Goal: Task Accomplishment & Management: Manage account settings

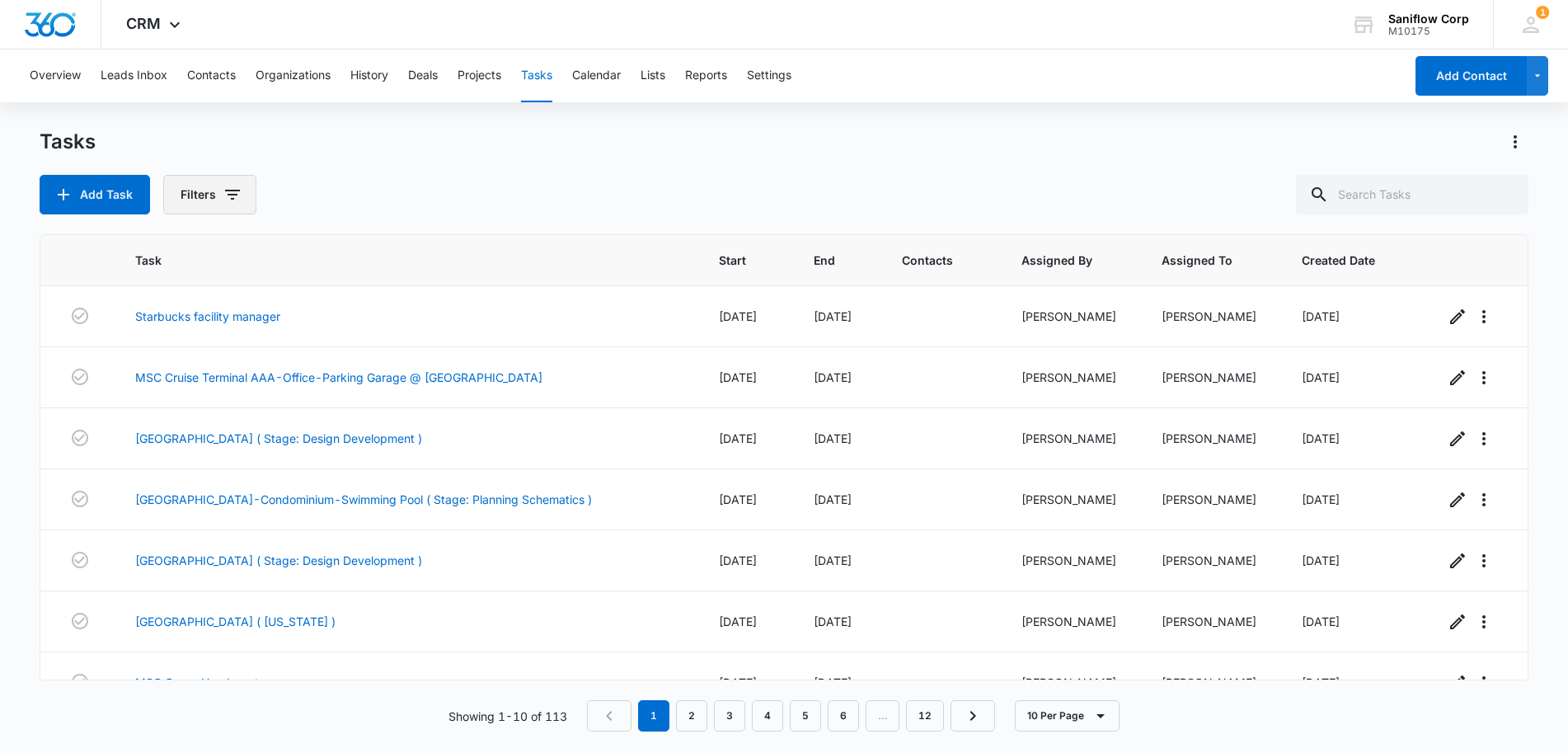
click at [209, 200] on button "Filters" at bounding box center [209, 194] width 93 height 40
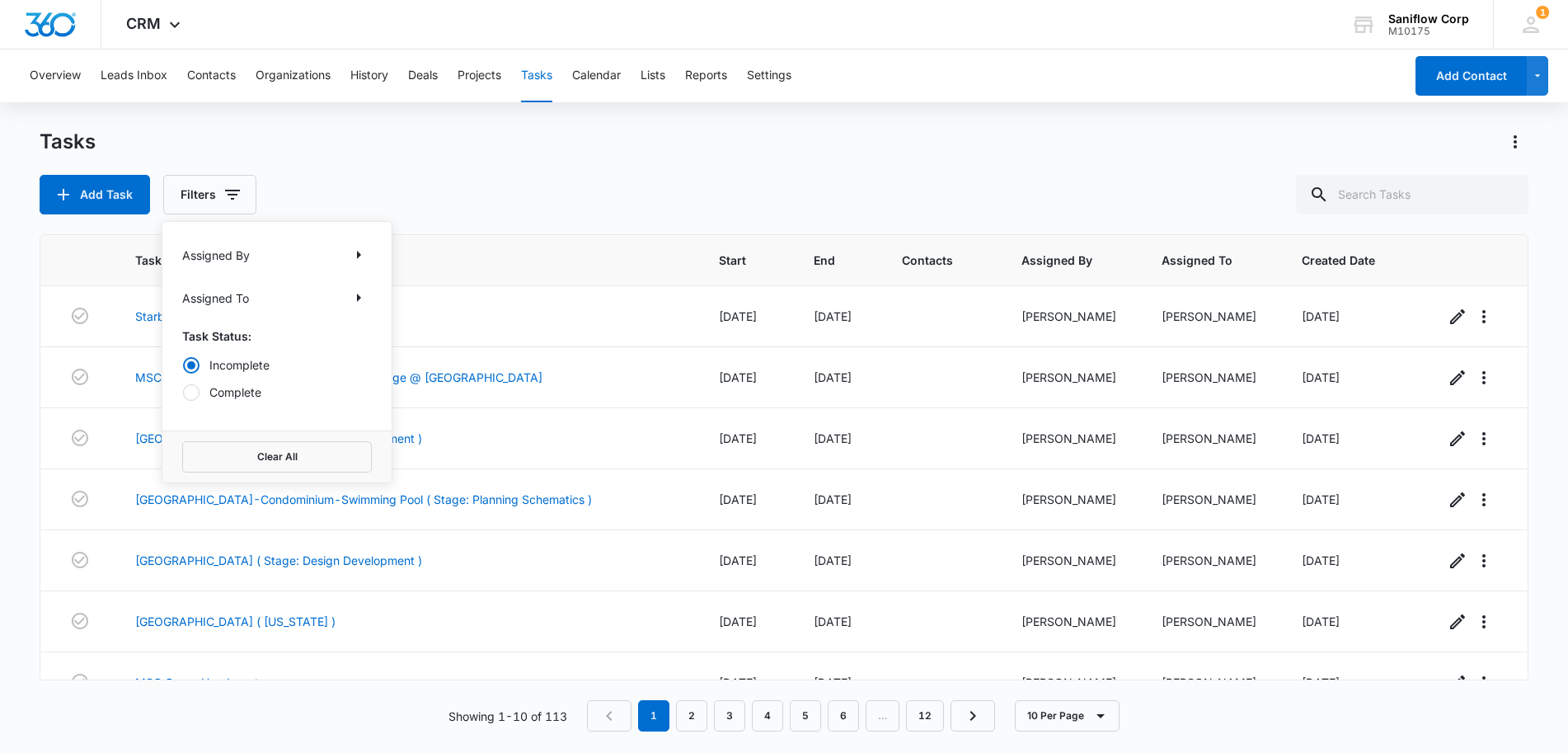
click at [250, 305] on div "Assigned To" at bounding box center [277, 298] width 190 height 27
click at [358, 301] on icon "Show Assigned To filters" at bounding box center [359, 298] width 19 height 19
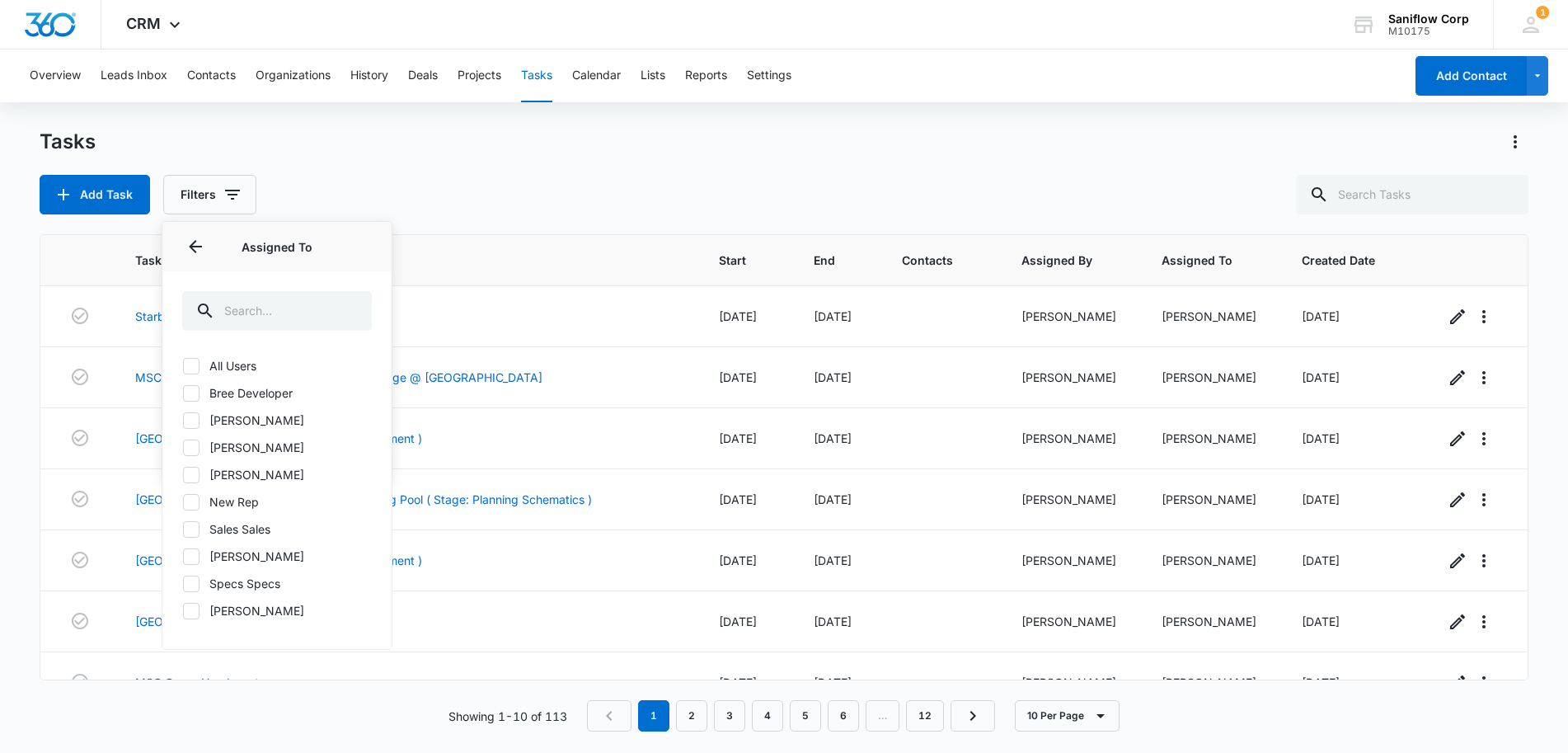
click at [247, 470] on label "[PERSON_NAME]" at bounding box center [277, 475] width 190 height 18
click at [183, 474] on input "[PERSON_NAME]" at bounding box center [182, 474] width 1 height 1
checkbox input "true"
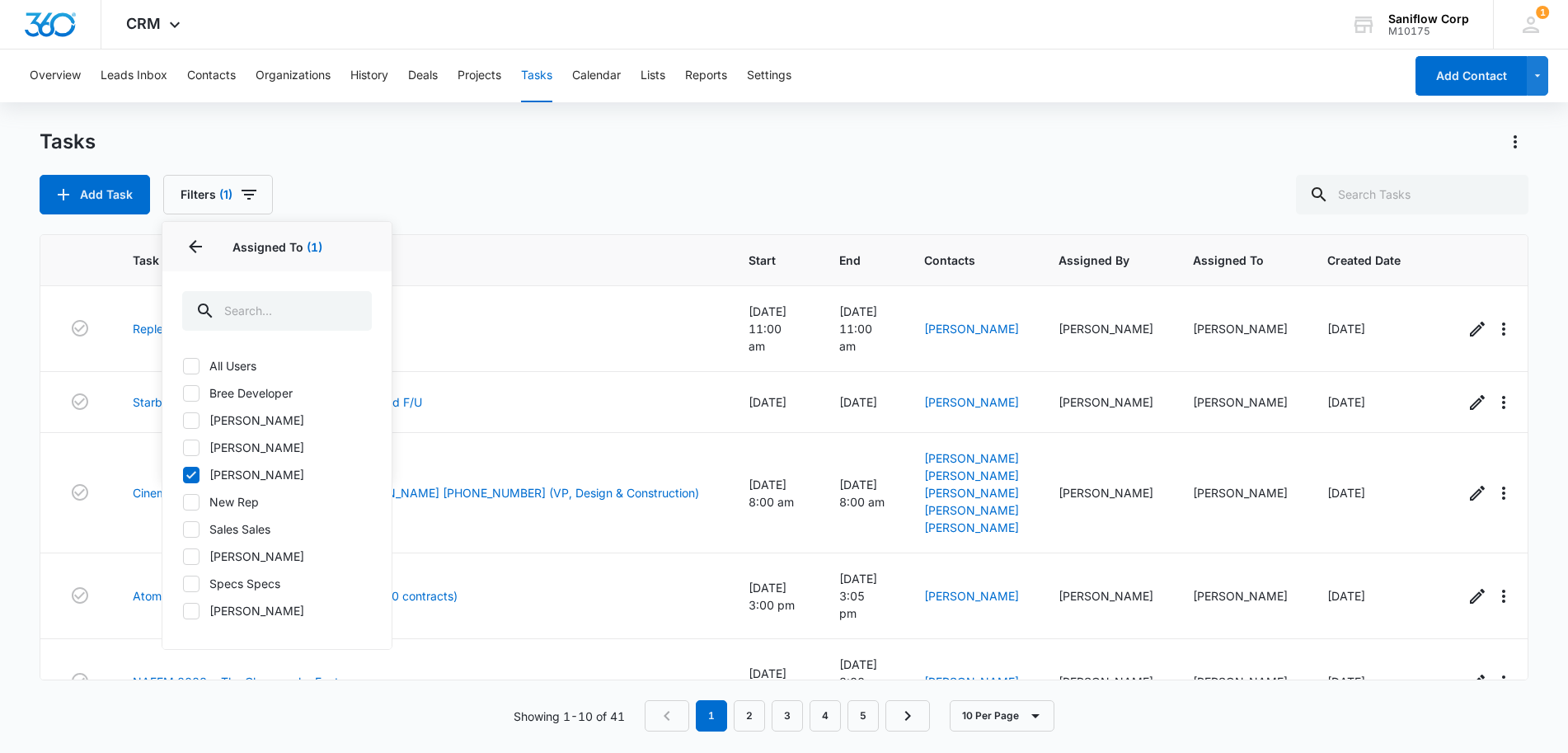
click at [713, 194] on div "Add Task Filters (1) Assigned By Assigned To 1 Assigned To (1) All Users [PERSO…" at bounding box center [785, 194] width 1490 height 40
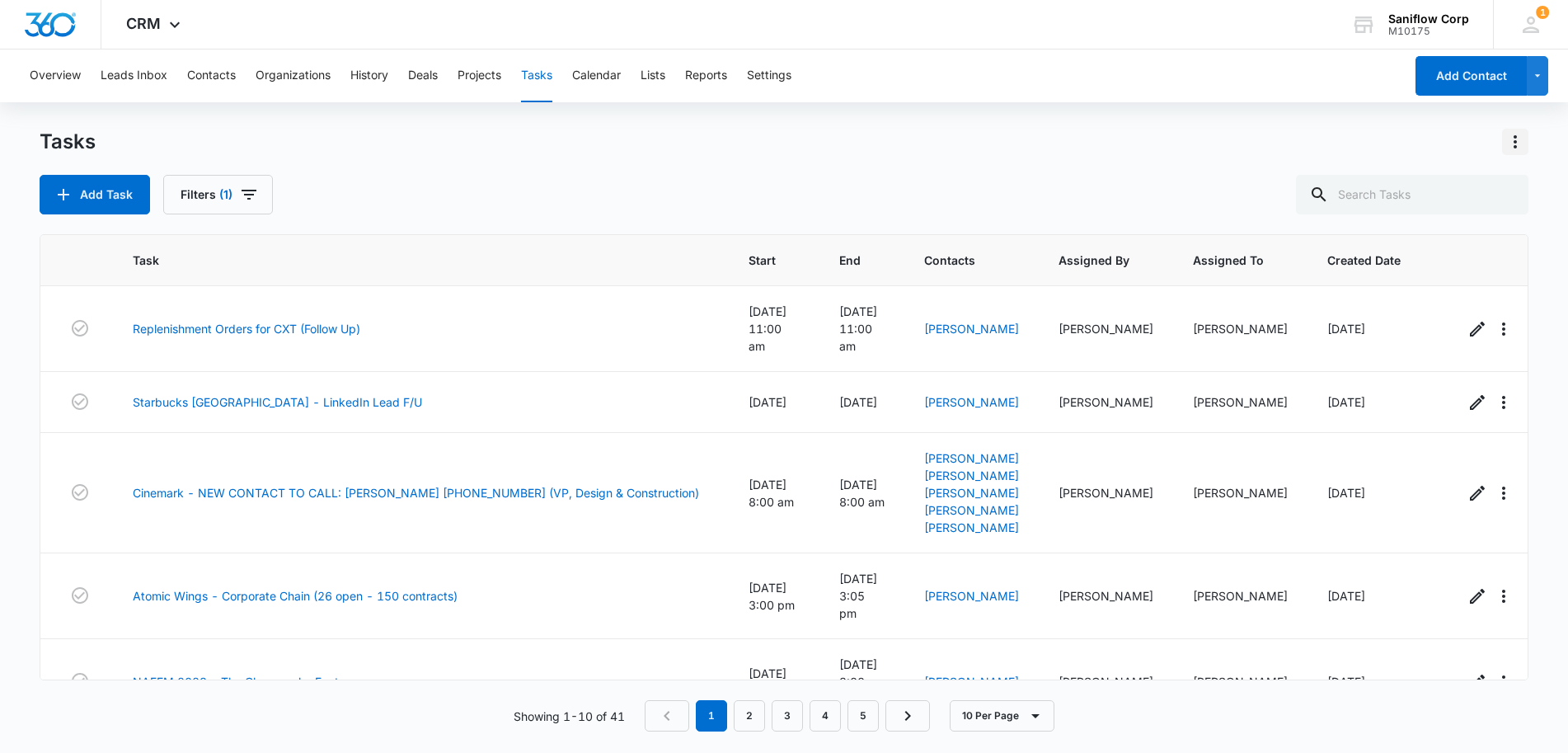
click at [1516, 143] on icon "Actions" at bounding box center [1516, 141] width 19 height 19
click at [1446, 207] on div "Export Task" at bounding box center [1446, 212] width 85 height 11
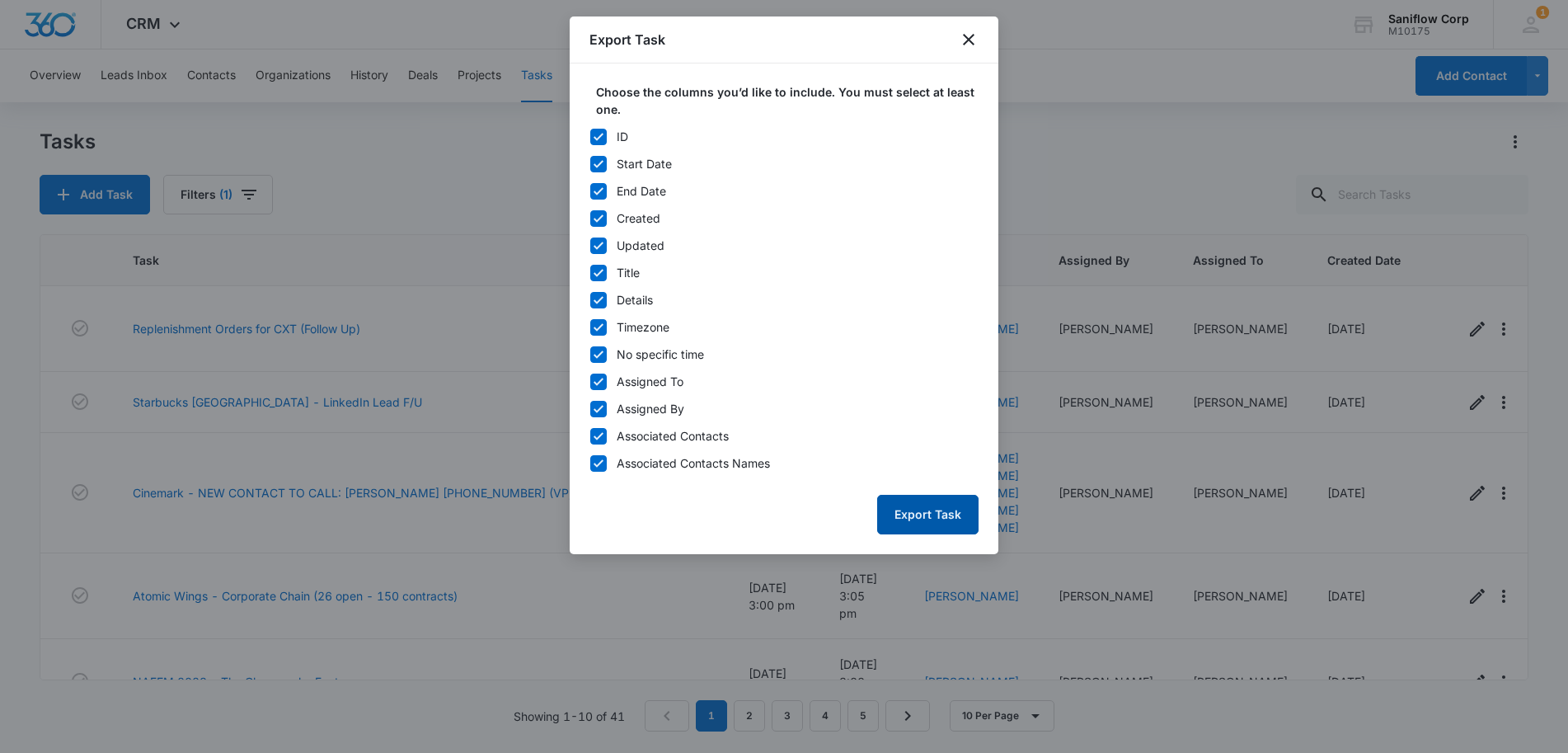
click at [925, 510] on button "Export Task" at bounding box center [928, 514] width 102 height 40
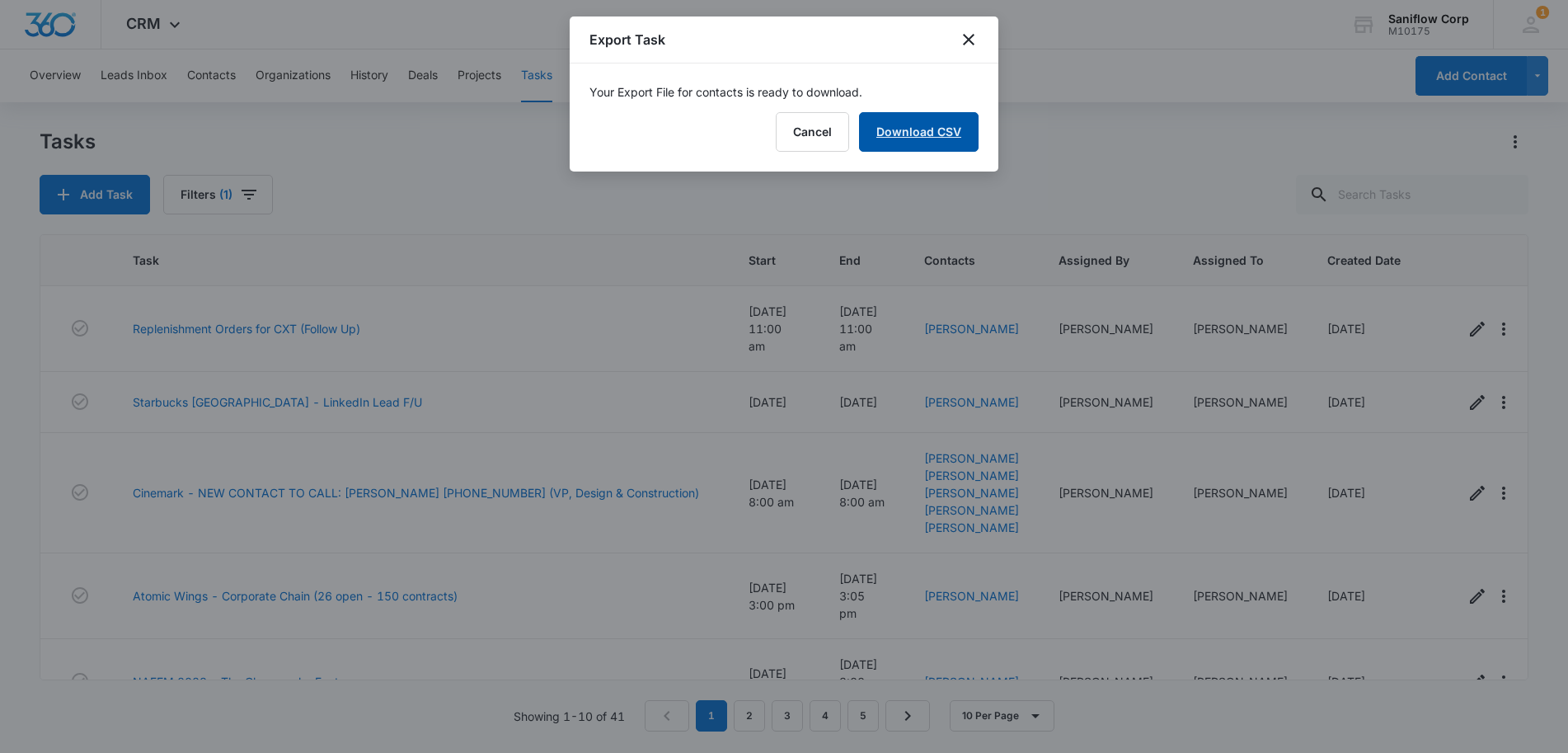
click at [887, 130] on link "Download CSV" at bounding box center [918, 132] width 119 height 40
click at [955, 148] on button "Finish" at bounding box center [944, 132] width 69 height 40
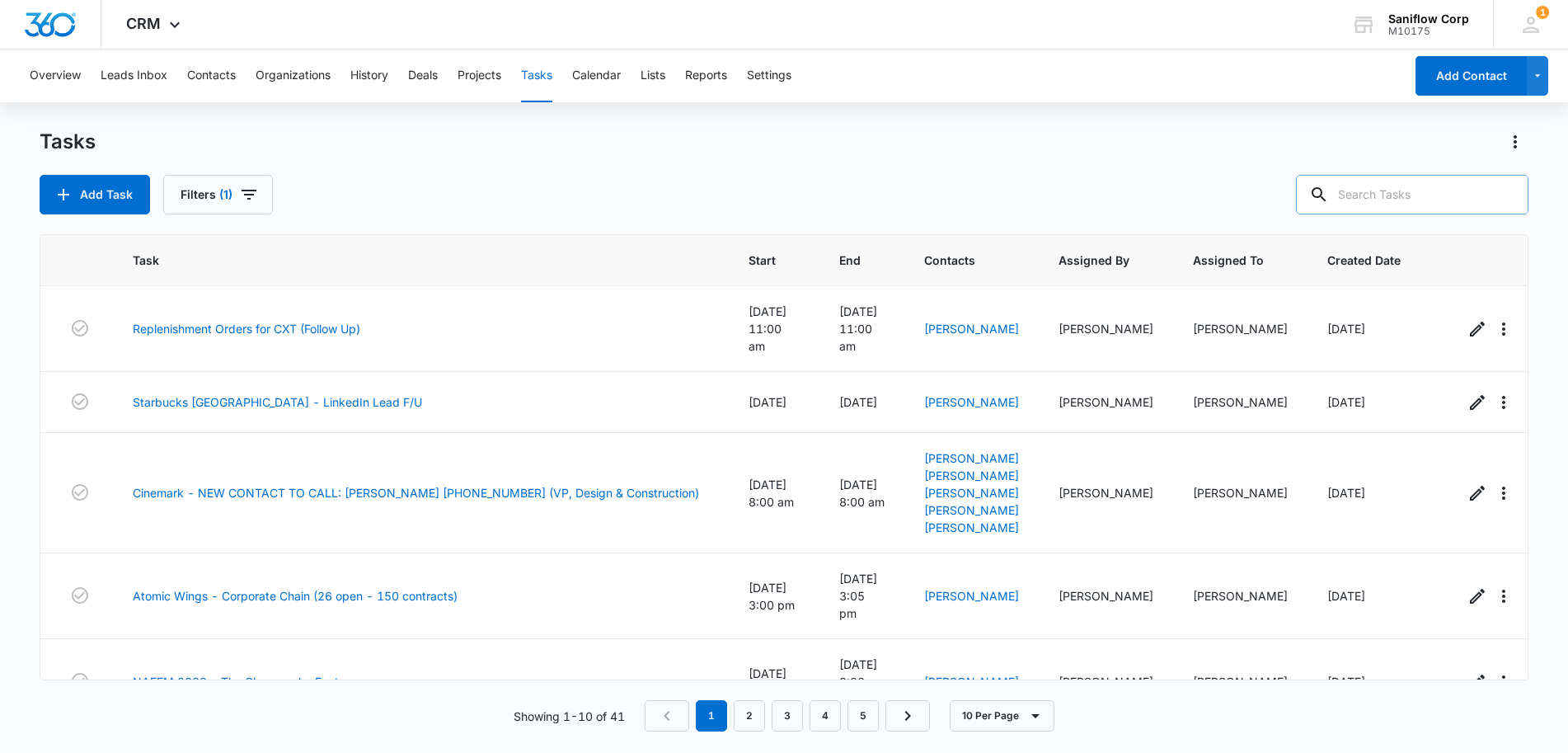
click at [1455, 203] on input "text" at bounding box center [1412, 194] width 232 height 40
type input "[PERSON_NAME]"
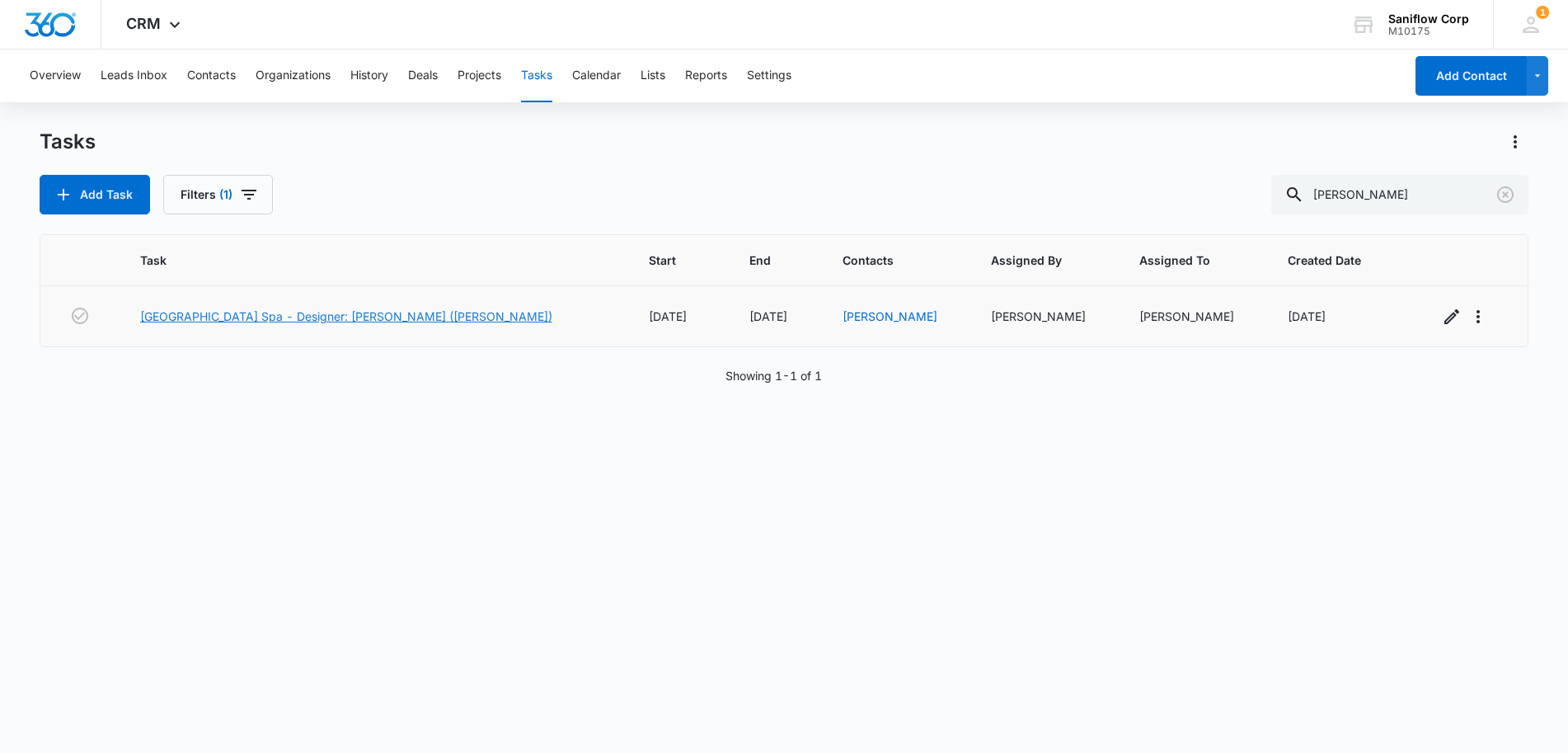
click at [389, 319] on link "[GEOGRAPHIC_DATA] Spa - Designer: [PERSON_NAME] ([PERSON_NAME])" at bounding box center [346, 316] width 412 height 18
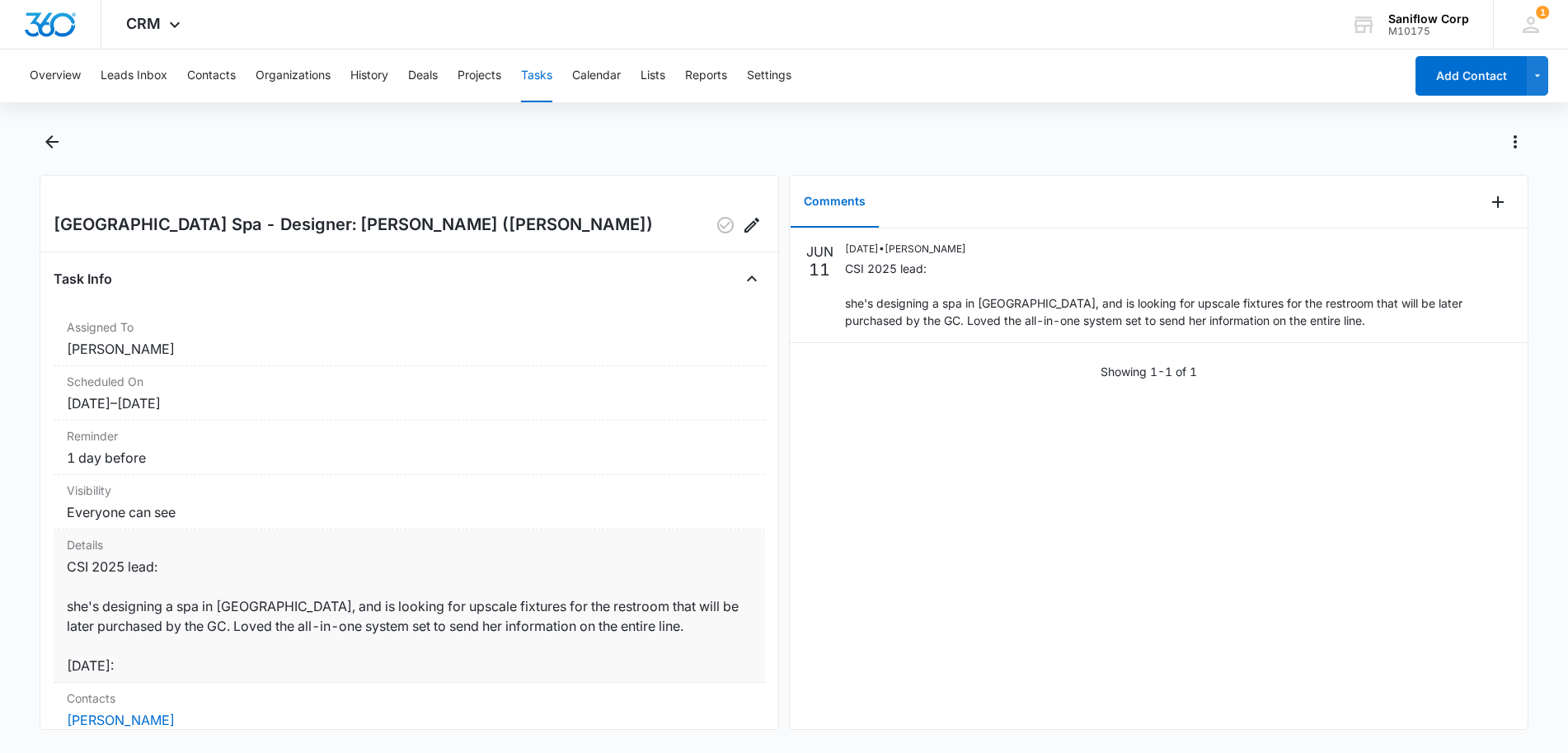
scroll to position [231, 0]
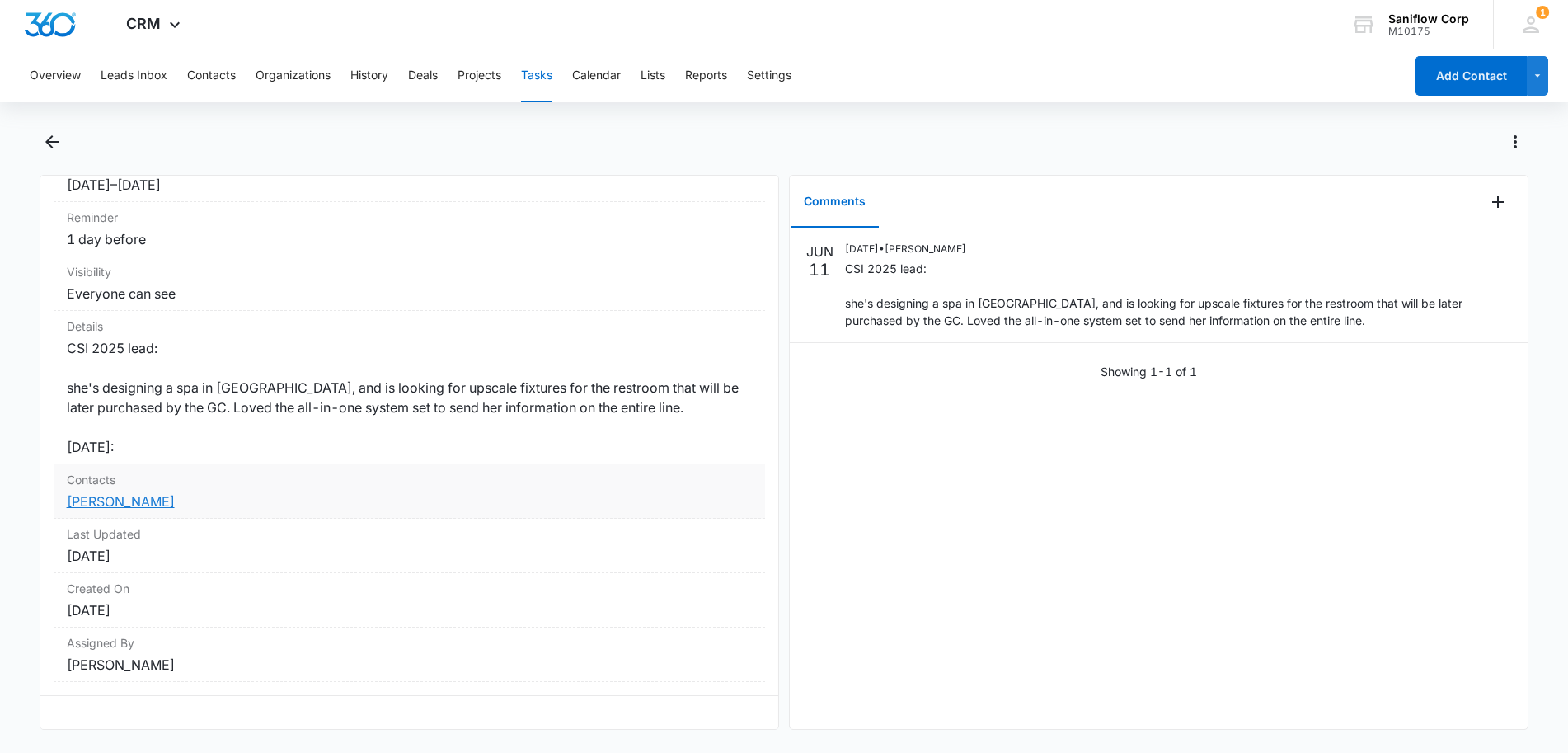
click at [148, 493] on link "[PERSON_NAME]" at bounding box center [121, 501] width 108 height 17
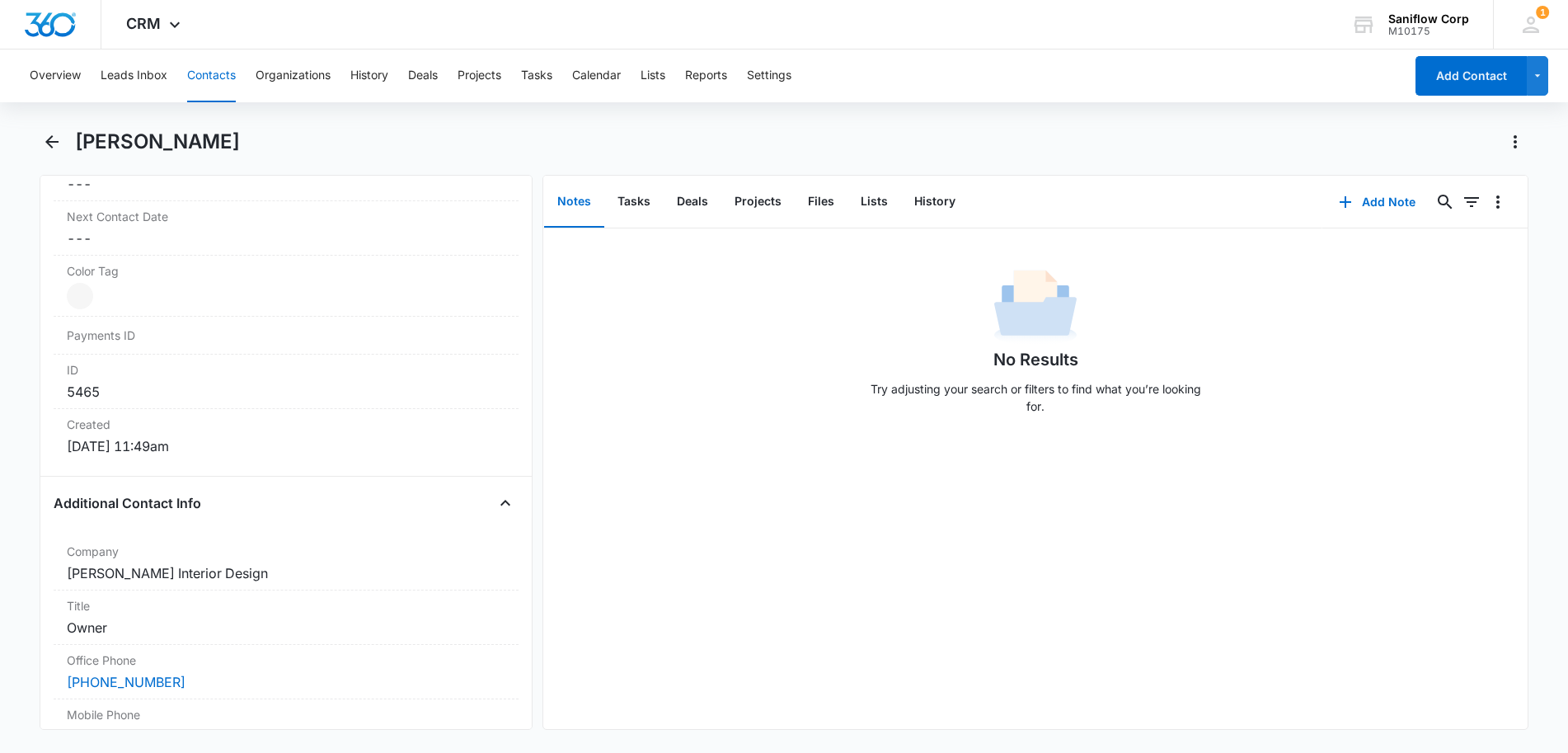
scroll to position [1273, 0]
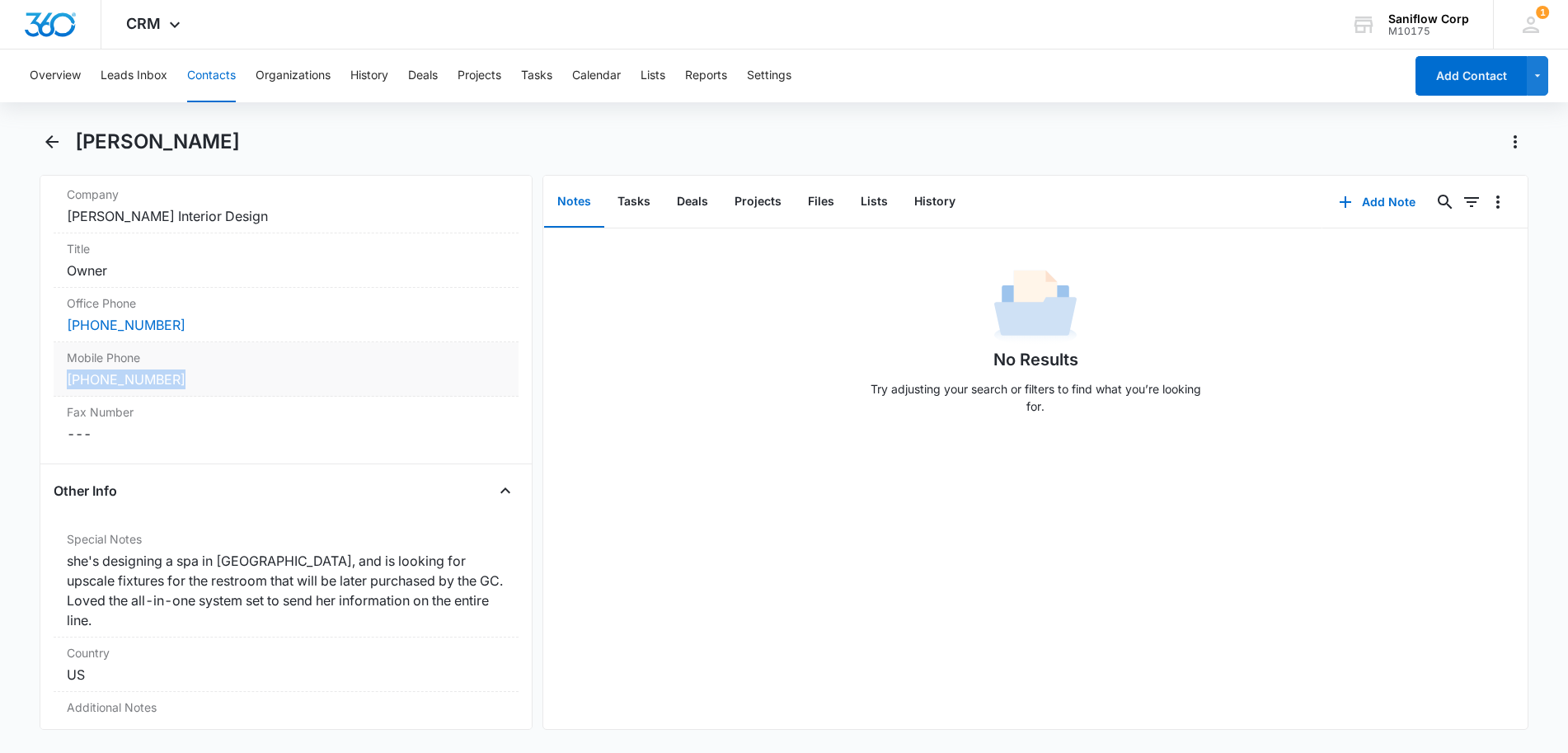
drag, startPoint x: 197, startPoint y: 382, endPoint x: 67, endPoint y: 377, distance: 130.1
click at [67, 377] on div "(407) 399-6808" at bounding box center [286, 379] width 438 height 19
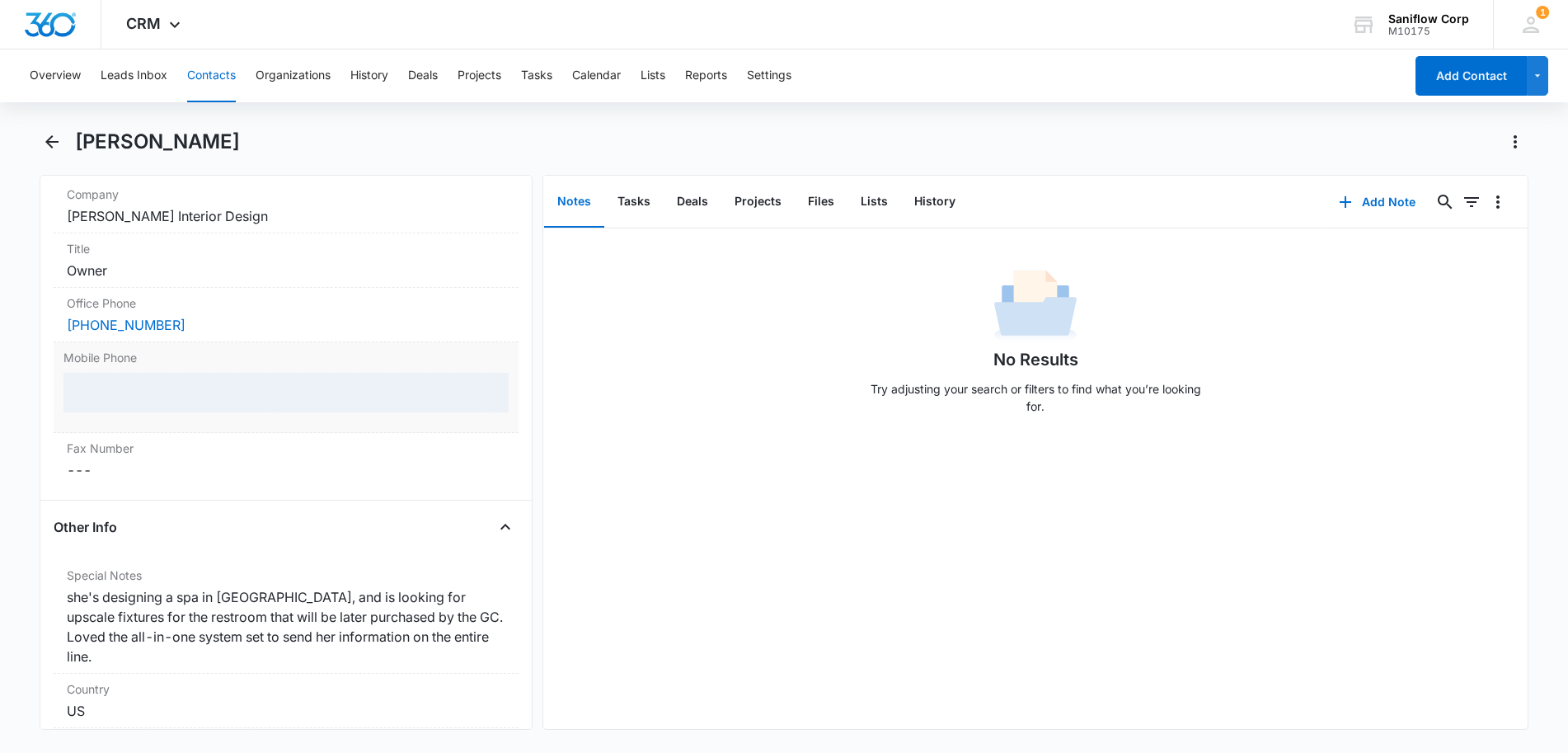
copy link "(407) 399-6808"
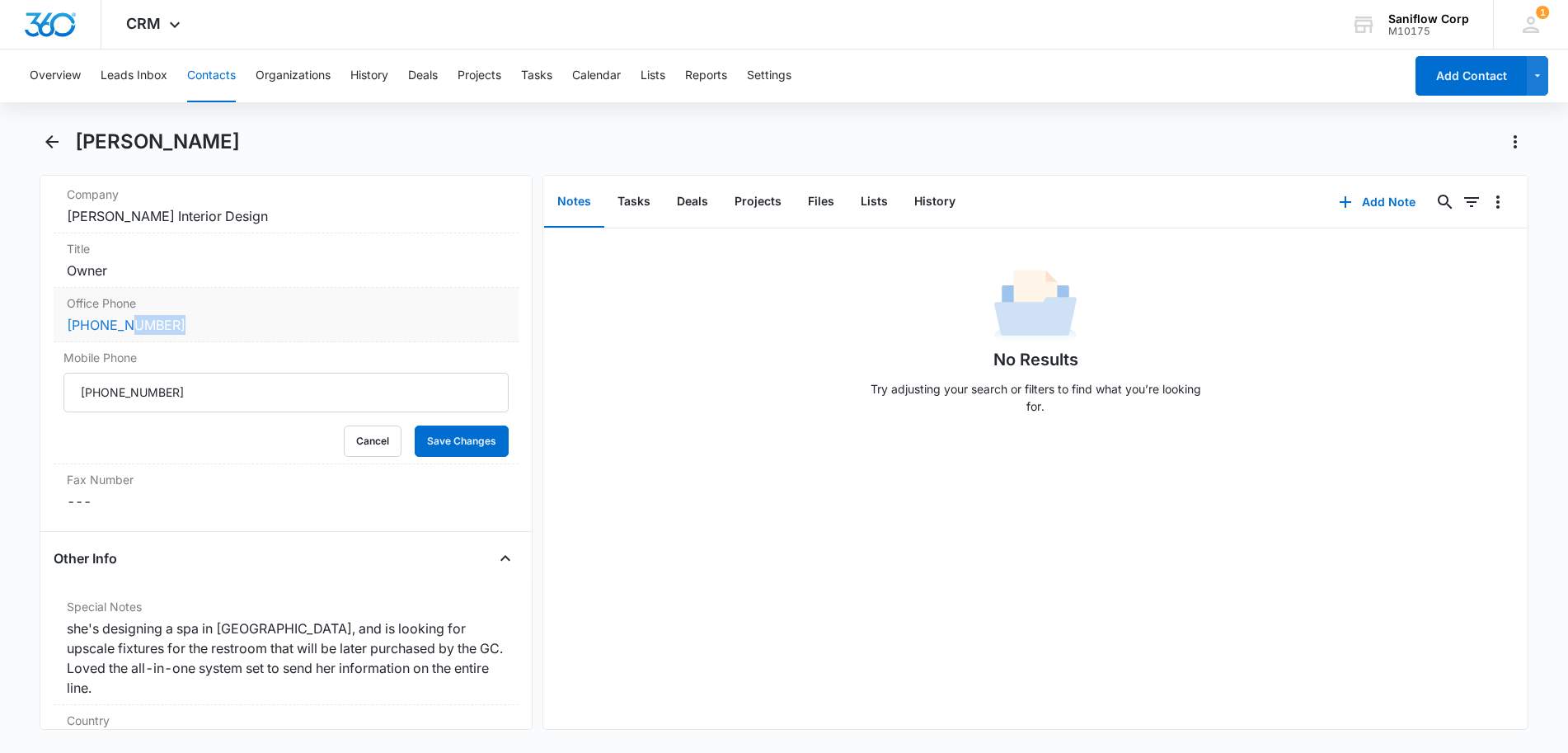
drag, startPoint x: 192, startPoint y: 335, endPoint x: 120, endPoint y: 322, distance: 73.2
click at [120, 322] on div "Office Phone Cancel Save Changes (407) 399-6808" at bounding box center [286, 316] width 465 height 55
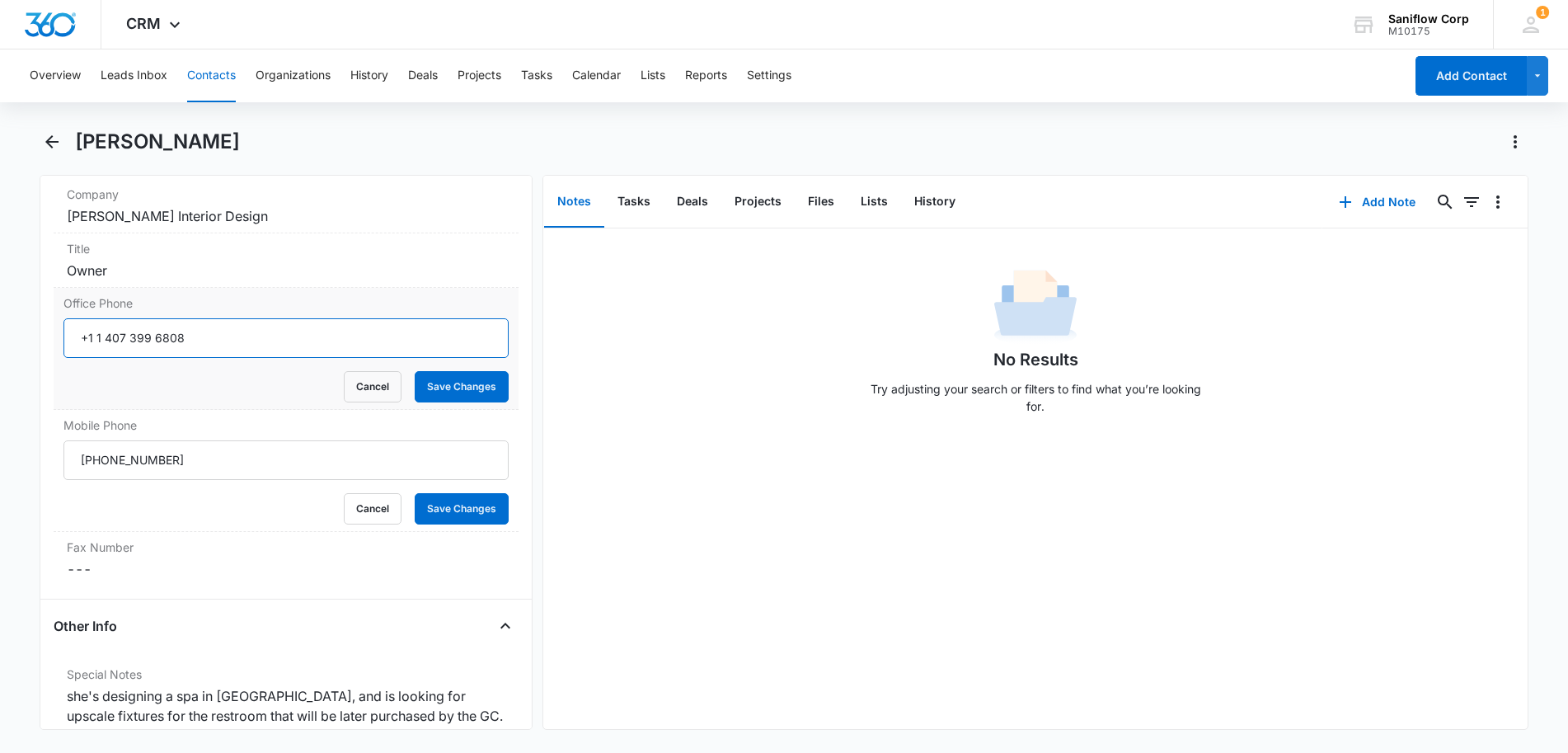
drag, startPoint x: 186, startPoint y: 337, endPoint x: 104, endPoint y: 331, distance: 82.2
click at [104, 331] on input "Office Phone" at bounding box center [286, 338] width 445 height 40
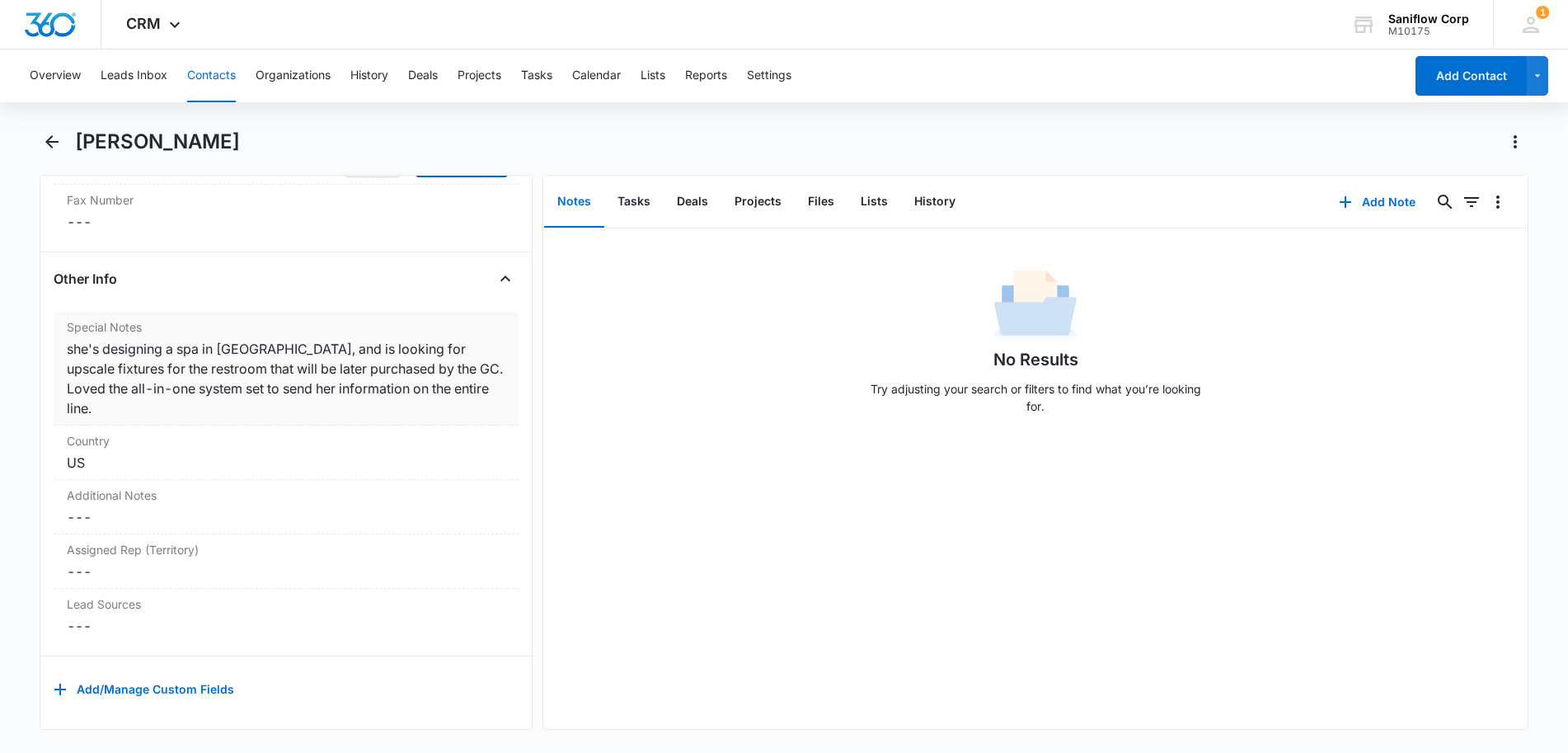
drag, startPoint x: 86, startPoint y: 347, endPoint x: 216, endPoint y: 402, distance: 141.2
click at [216, 402] on div "Special Notes Cancel Save Changes she's designing a spa in Palm Beach Gardens, …" at bounding box center [286, 369] width 465 height 114
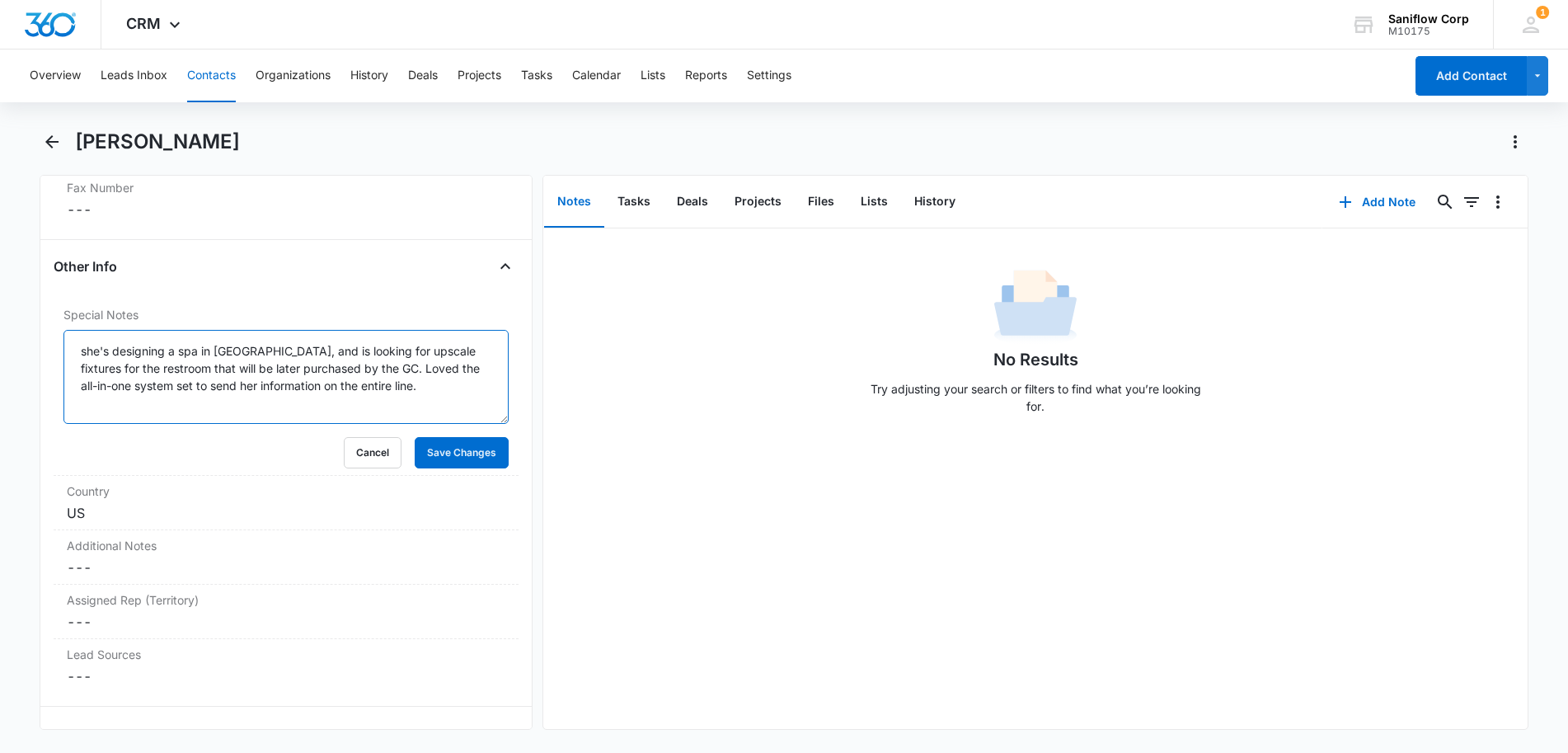
click at [377, 384] on textarea "she's designing a spa in Palm Beach Gardens, and is looking for upscale fixture…" at bounding box center [286, 376] width 445 height 94
click at [354, 442] on button "Cancel" at bounding box center [372, 452] width 57 height 31
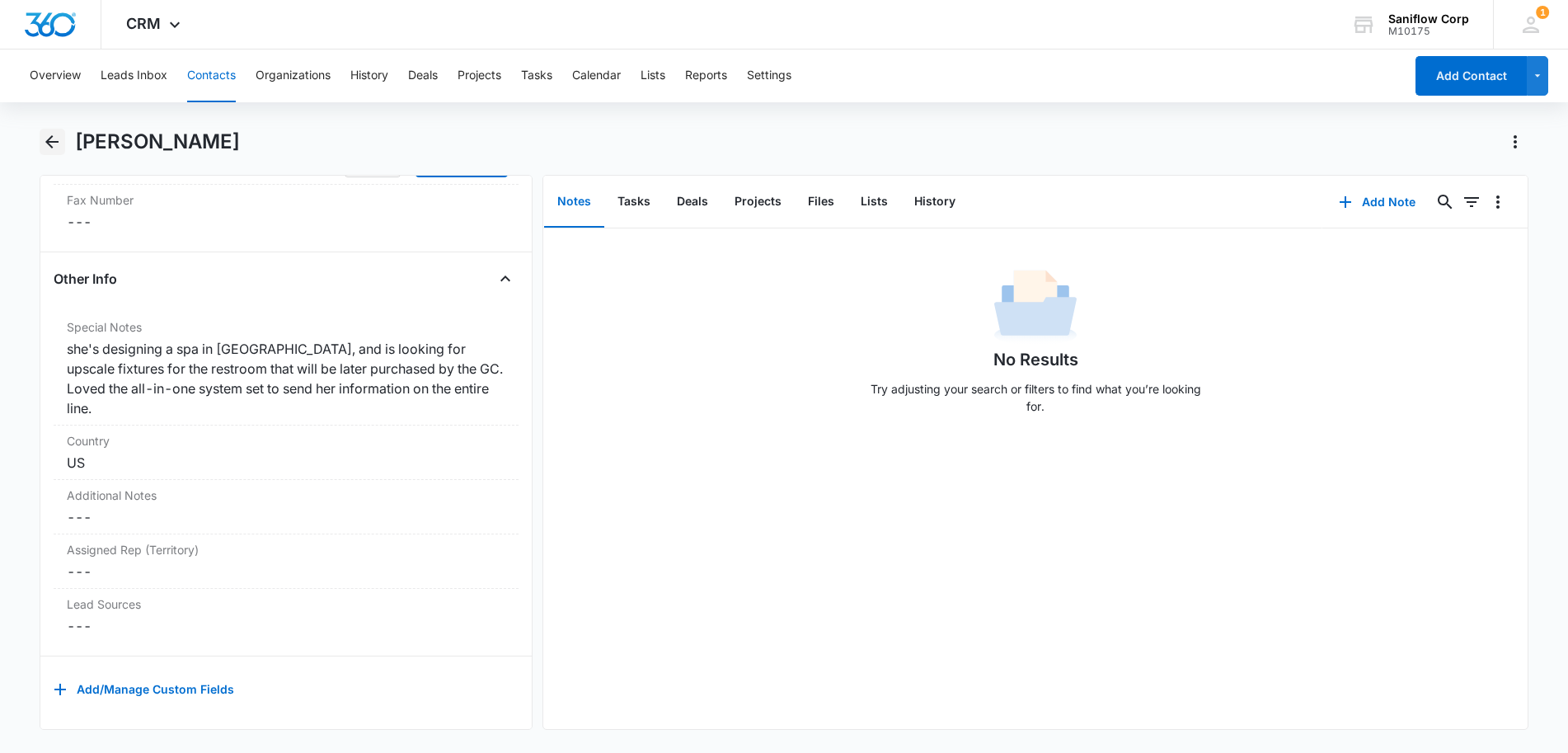
click at [57, 146] on icon "Back" at bounding box center [52, 141] width 19 height 19
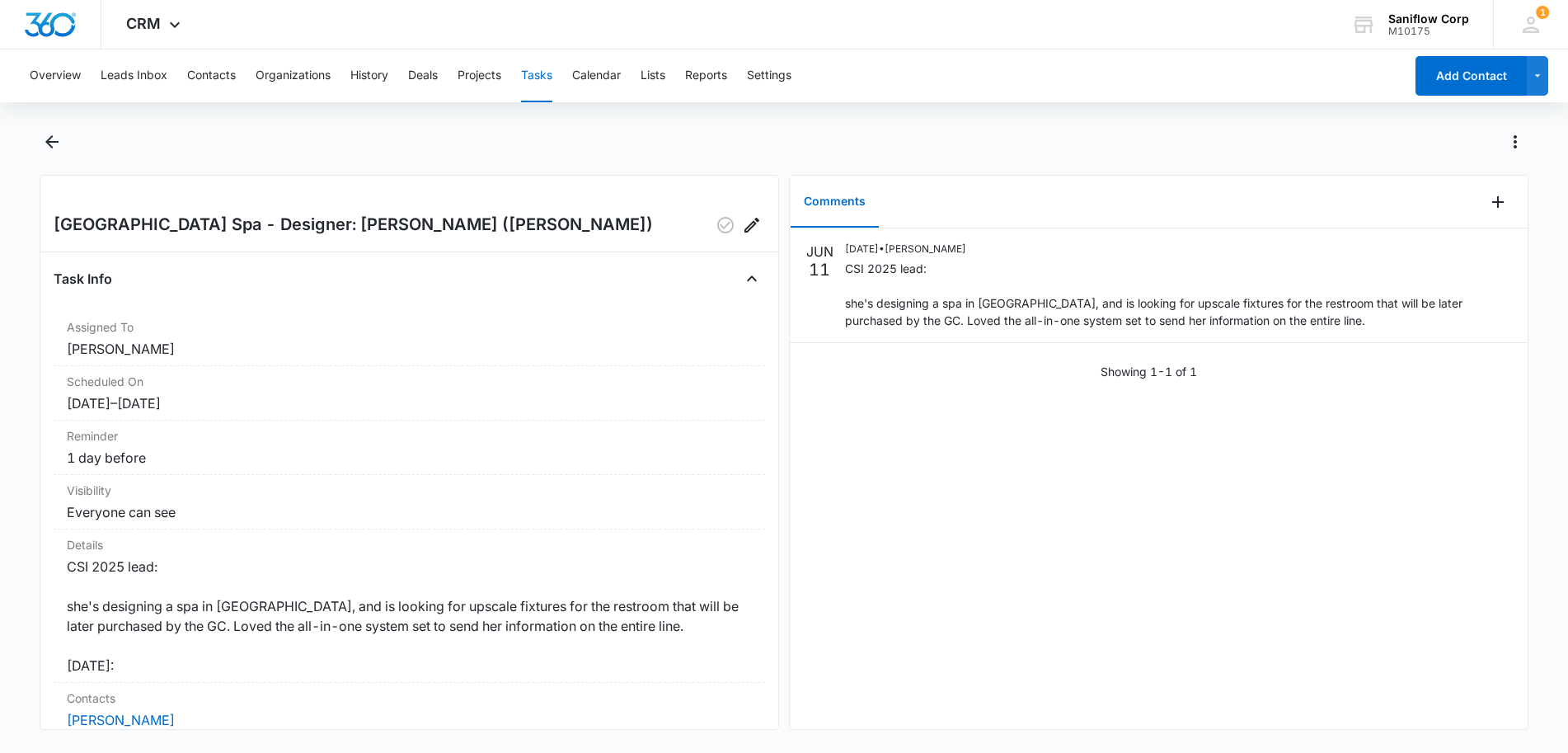
scroll to position [231, 0]
